Goal: Task Accomplishment & Management: Use online tool/utility

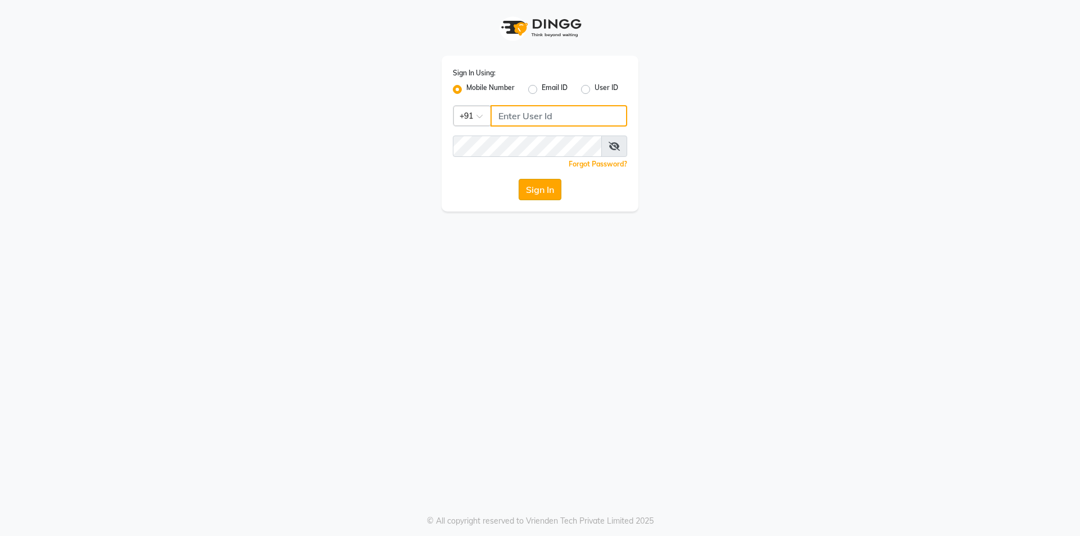
type input "9354158883"
click at [538, 190] on button "Sign In" at bounding box center [540, 189] width 43 height 21
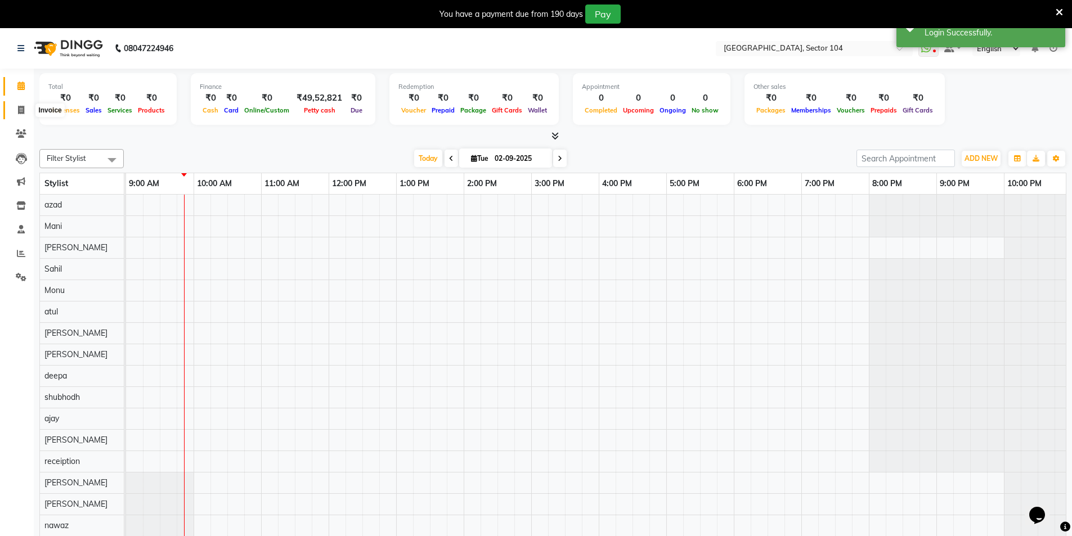
click at [21, 110] on icon at bounding box center [21, 110] width 6 height 8
select select "service"
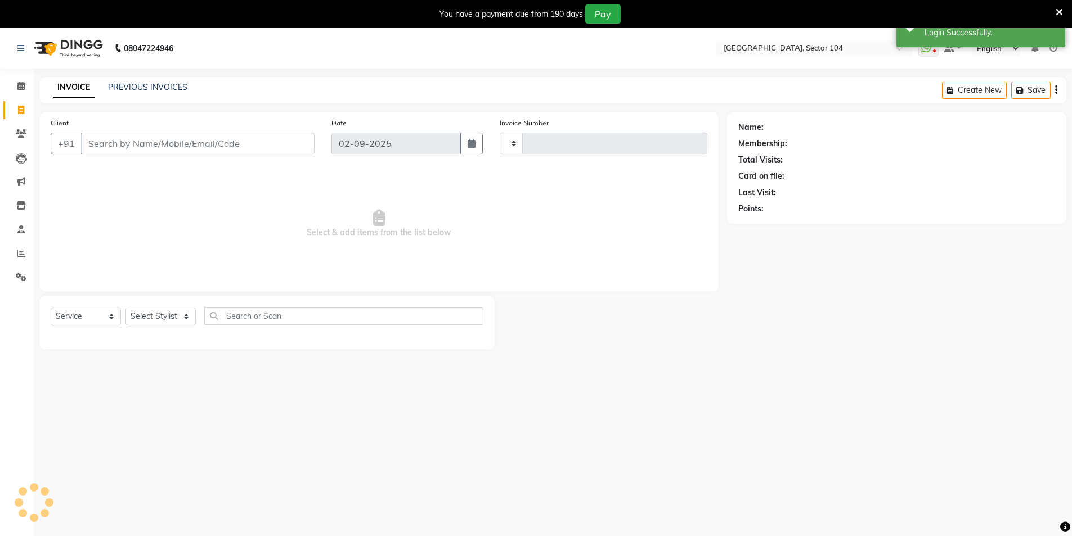
type input "3533"
select select "4009"
click at [161, 84] on link "PREVIOUS INVOICES" at bounding box center [147, 87] width 79 height 10
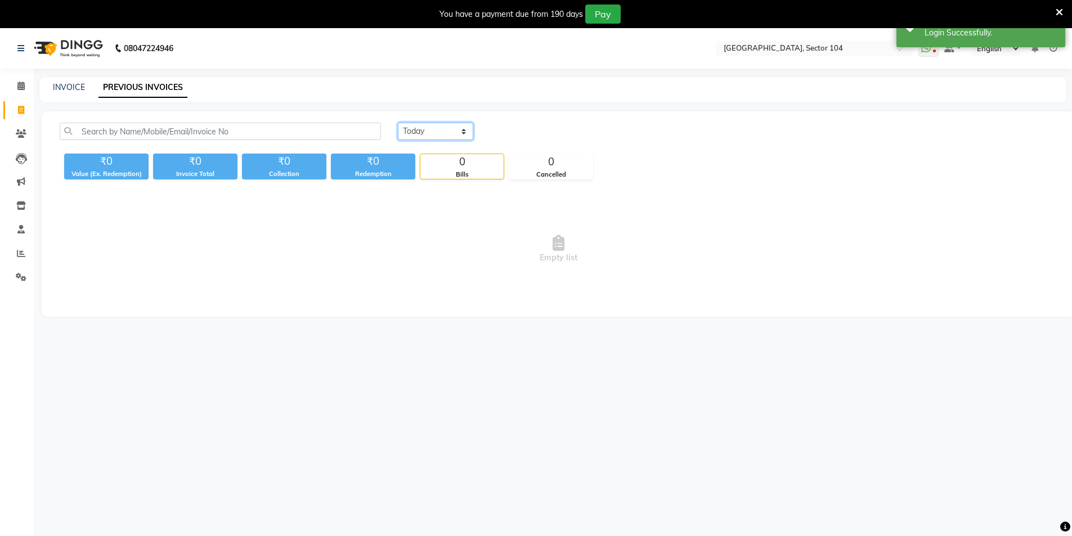
click at [434, 127] on select "[DATE] [DATE] Custom Range" at bounding box center [435, 131] width 75 height 17
select select "[DATE]"
click at [398, 123] on select "[DATE] [DATE] Custom Range" at bounding box center [435, 131] width 75 height 17
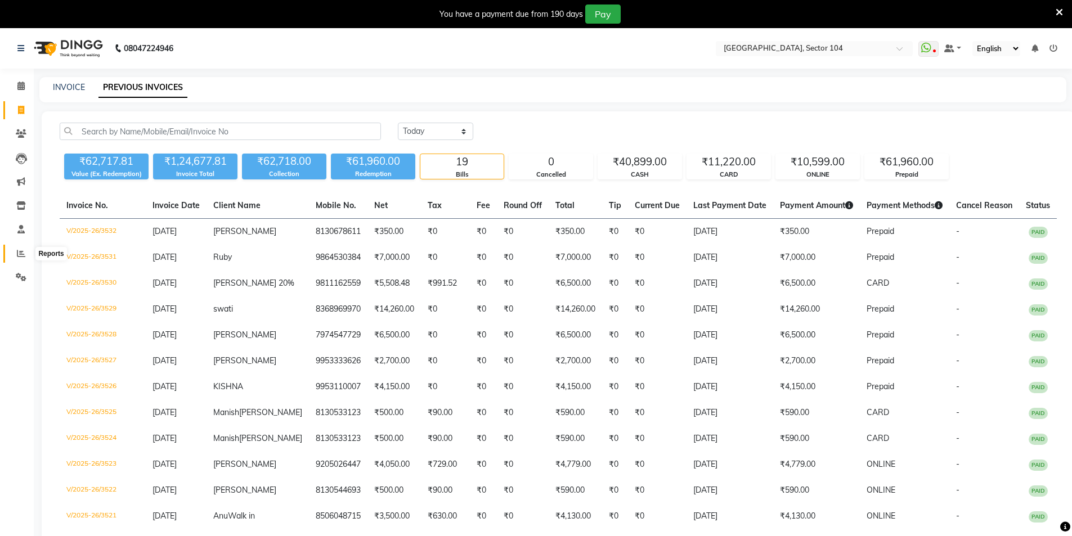
click at [23, 251] on icon at bounding box center [21, 253] width 8 height 8
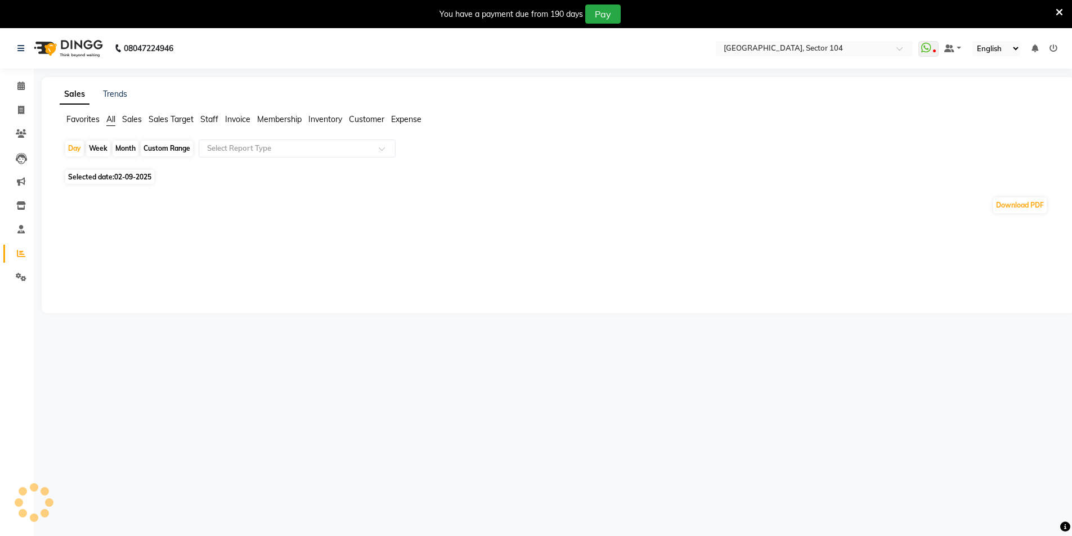
click at [213, 124] on span "Staff" at bounding box center [209, 119] width 18 height 10
click at [214, 117] on span "Staff" at bounding box center [209, 119] width 18 height 10
click at [128, 148] on div "Month" at bounding box center [126, 149] width 26 height 16
select select "9"
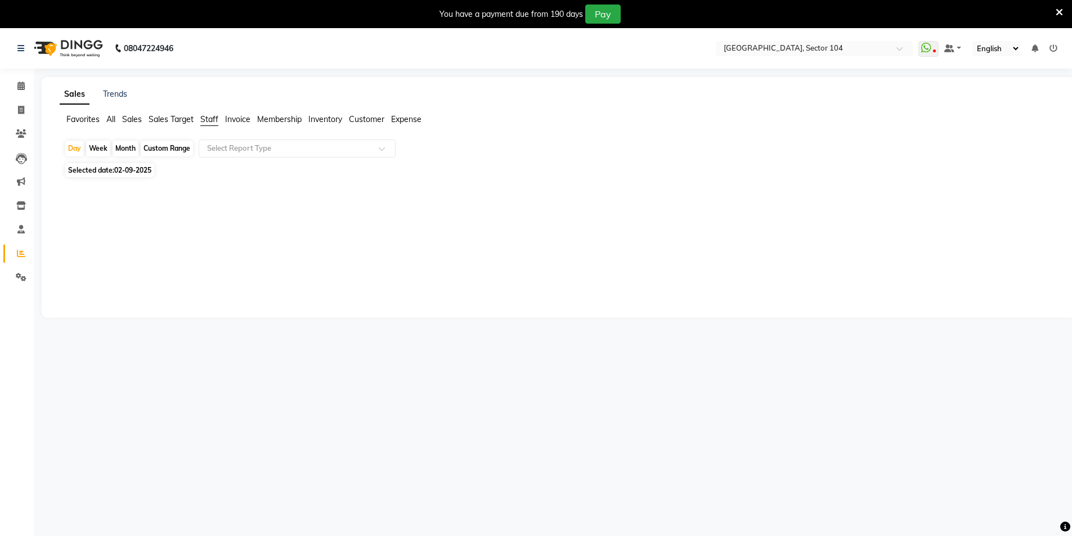
select select "2025"
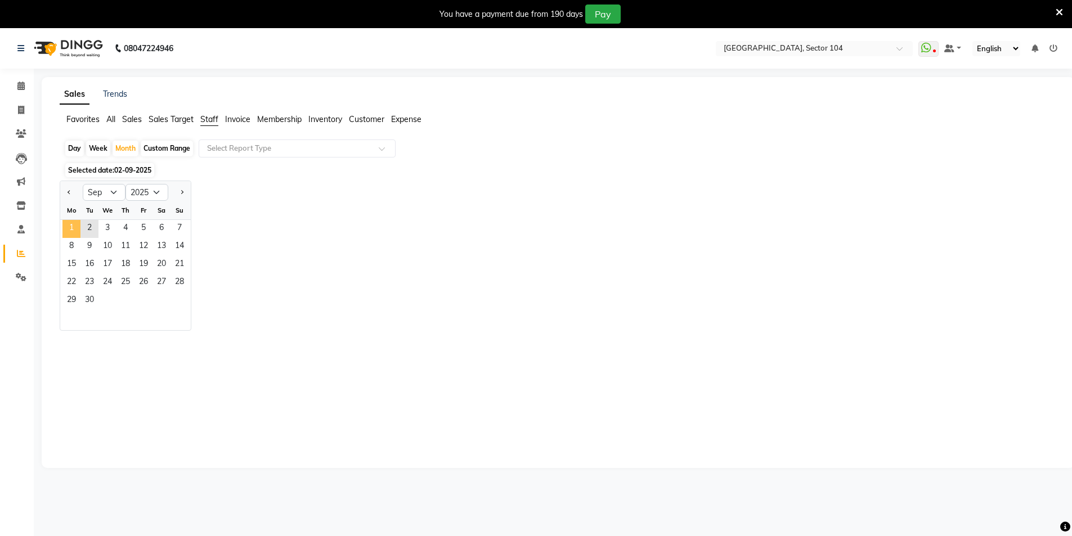
click at [66, 227] on span "1" at bounding box center [71, 229] width 18 height 18
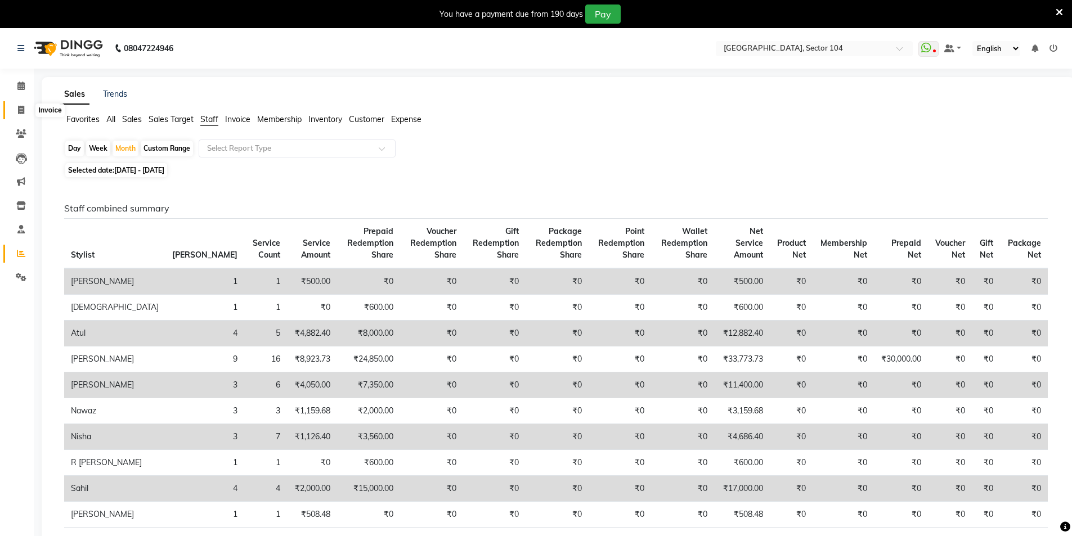
click at [19, 106] on icon at bounding box center [21, 110] width 6 height 8
select select "4009"
select select "service"
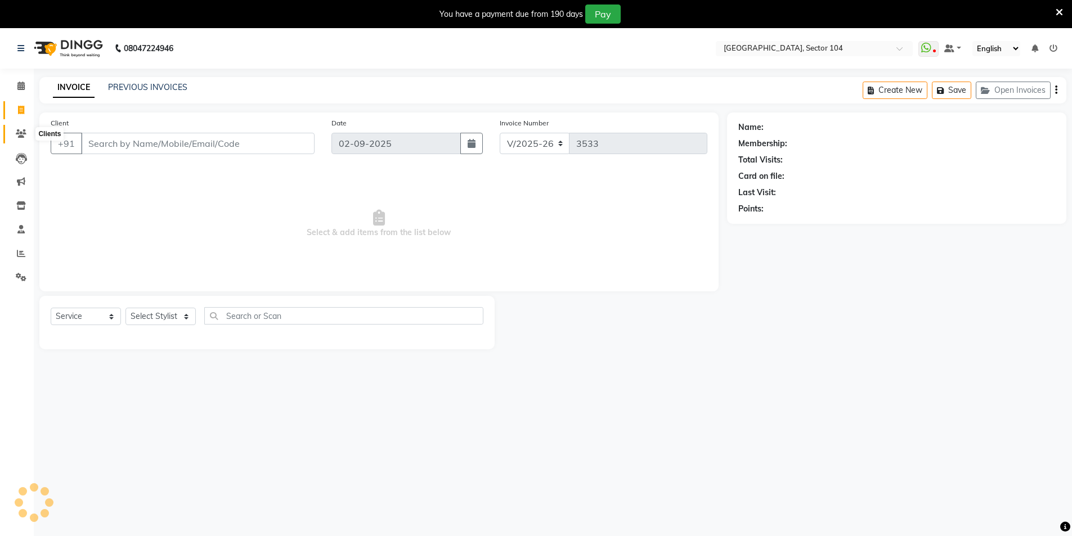
scroll to position [28, 0]
